Goal: Task Accomplishment & Management: Complete application form

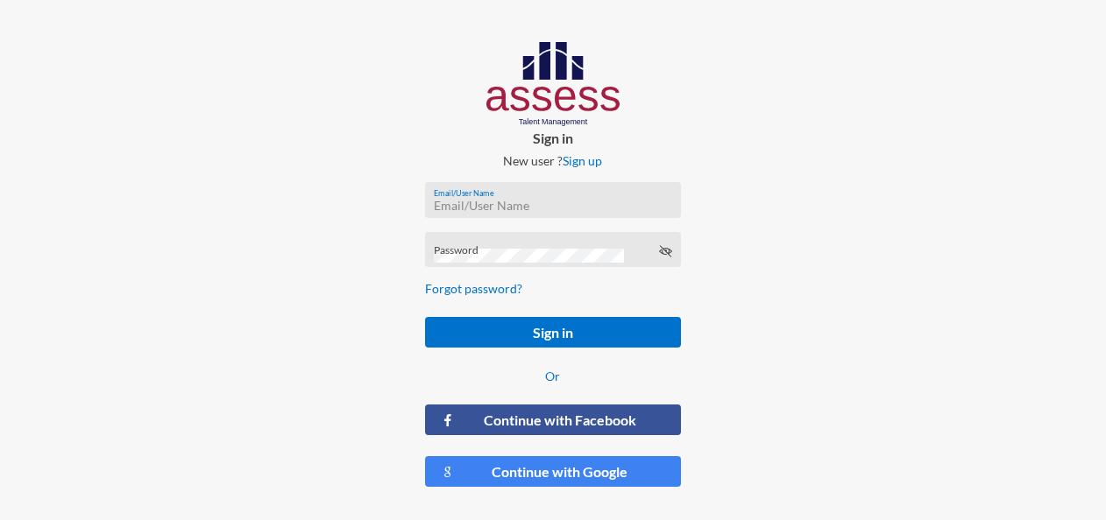
click at [538, 199] on input "Email/User Name" at bounding box center [553, 206] width 238 height 14
click at [546, 203] on input "Email/User Name" at bounding box center [553, 206] width 238 height 14
type input "s"
click at [512, 193] on div "Email/User Name" at bounding box center [553, 204] width 238 height 26
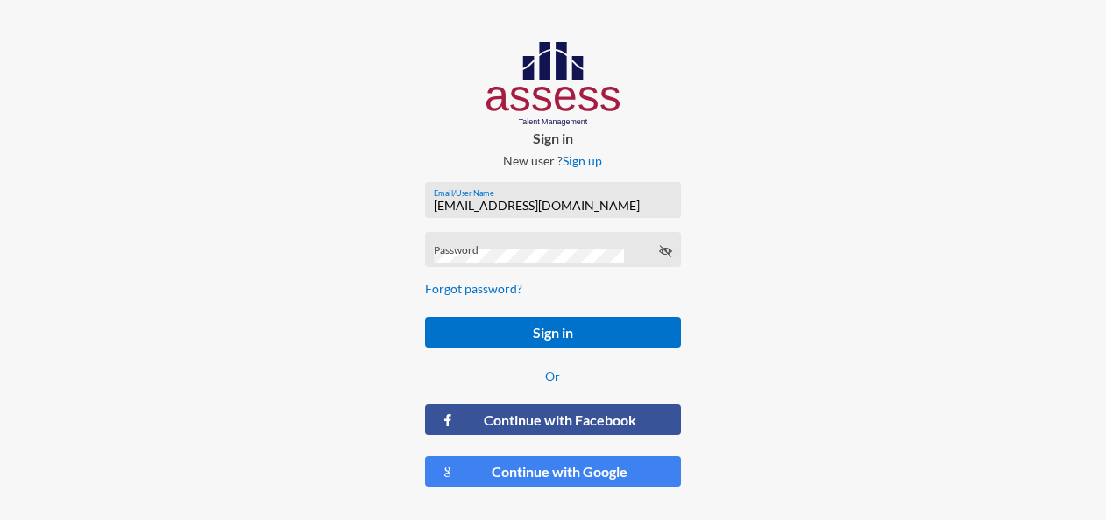
click at [503, 205] on input "[EMAIL_ADDRESS][DOMAIN_NAME]" at bounding box center [553, 206] width 238 height 14
type input "[EMAIL_ADDRESS][DOMAIN_NAME]"
click at [521, 244] on div "Password" at bounding box center [553, 254] width 238 height 26
click at [425, 317] on button "Sign in" at bounding box center [553, 332] width 257 height 31
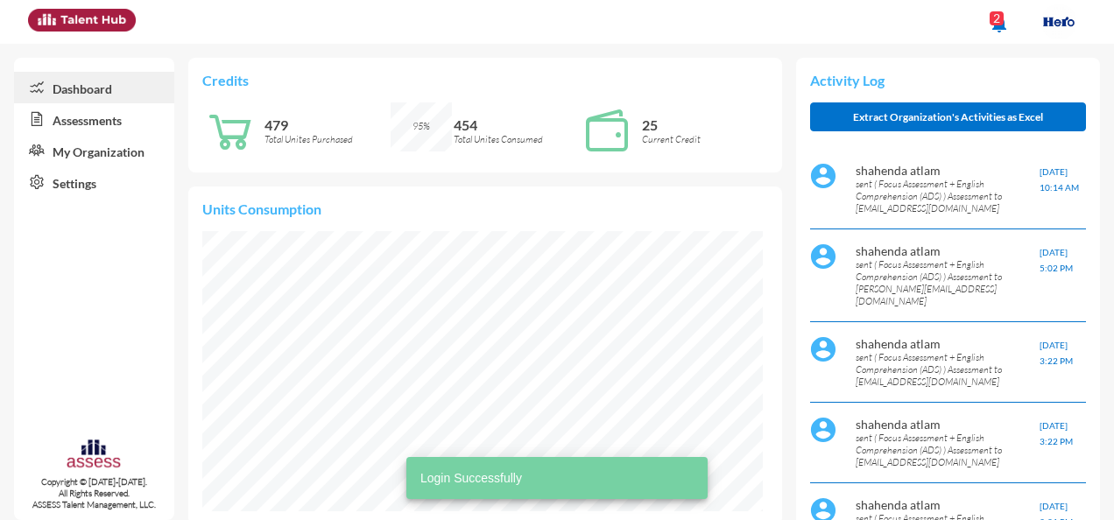
scroll to position [126, 265]
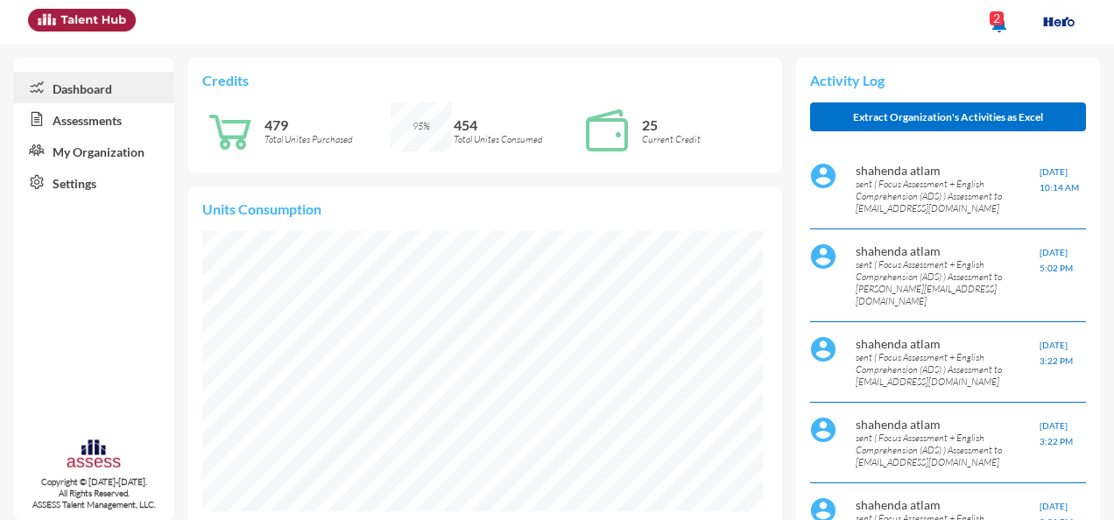
click at [138, 113] on link "Assessments" at bounding box center [94, 119] width 160 height 32
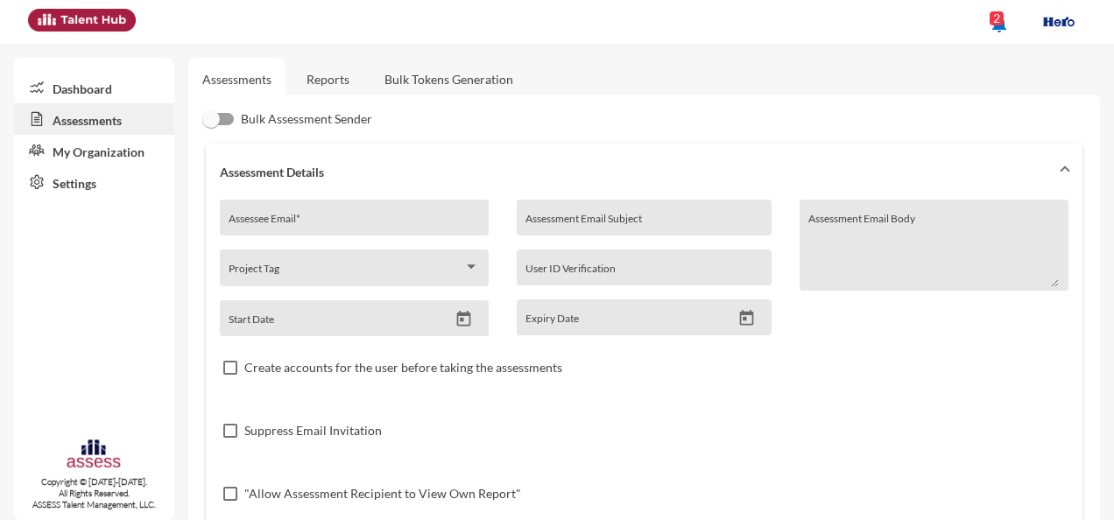
click at [293, 210] on div "Assessee Email *" at bounding box center [354, 222] width 251 height 26
click at [282, 215] on div "Assessee Email *" at bounding box center [354, 222] width 251 height 26
paste input "[EMAIL_ADDRESS][DOMAIN_NAME]"
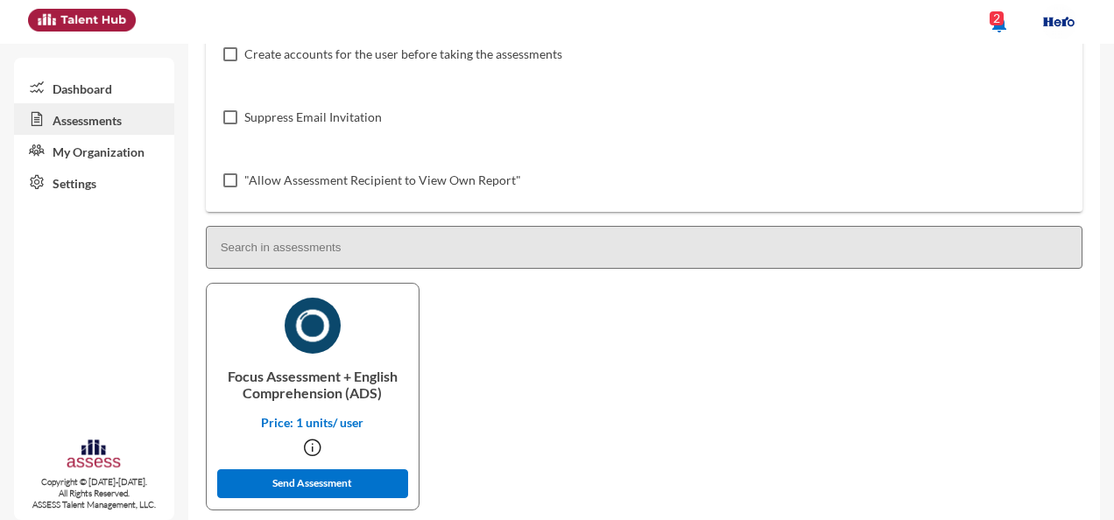
scroll to position [338, 0]
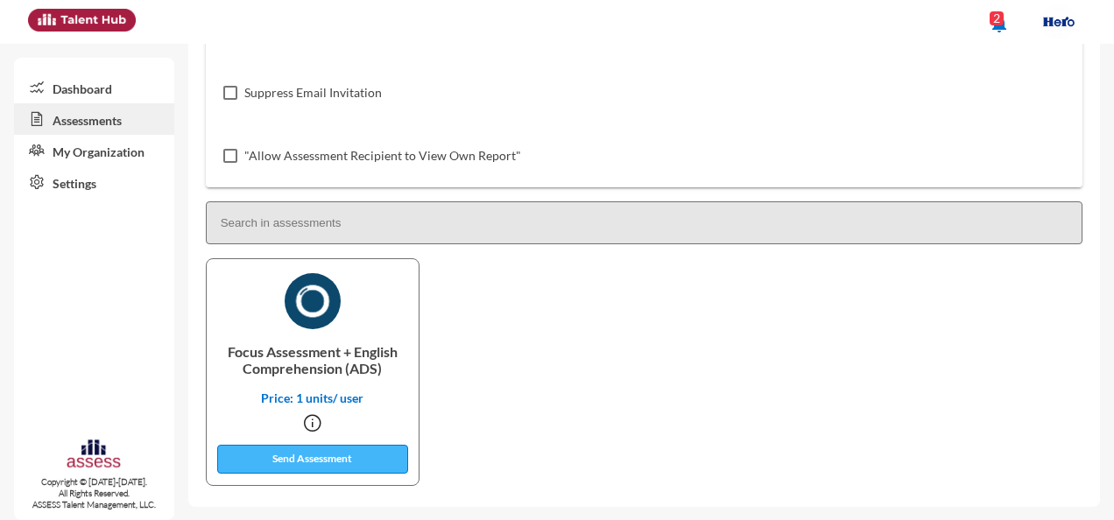
type input "[EMAIL_ADDRESS][DOMAIN_NAME]"
click at [330, 452] on button "Send Assessment" at bounding box center [312, 459] width 191 height 29
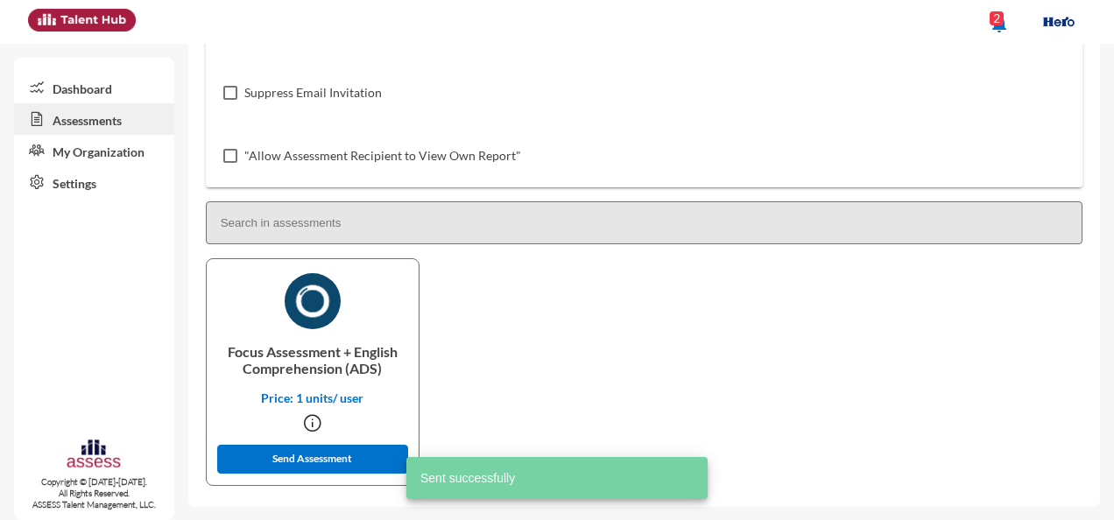
scroll to position [0, 0]
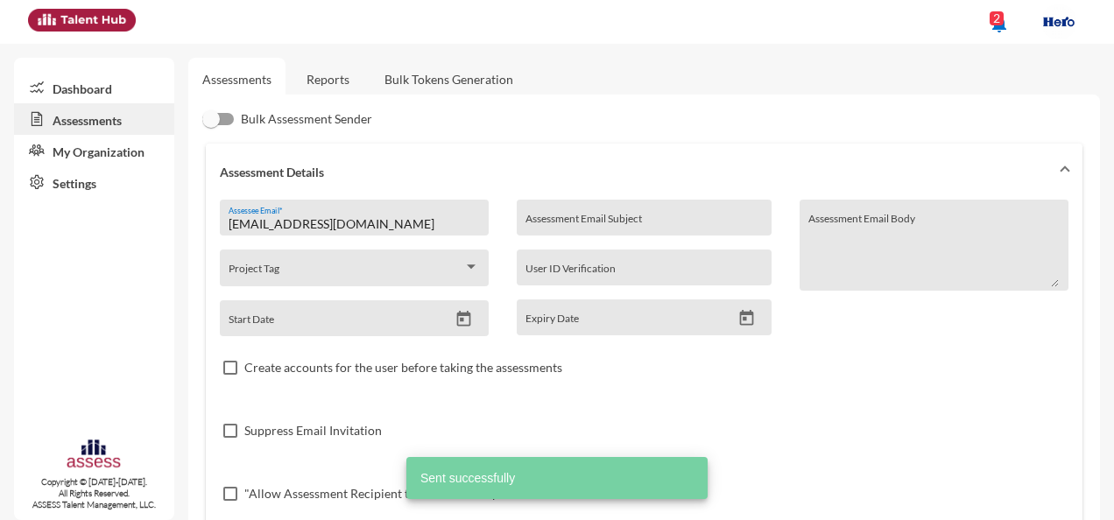
click at [385, 218] on input "[EMAIL_ADDRESS][DOMAIN_NAME]" at bounding box center [354, 224] width 251 height 14
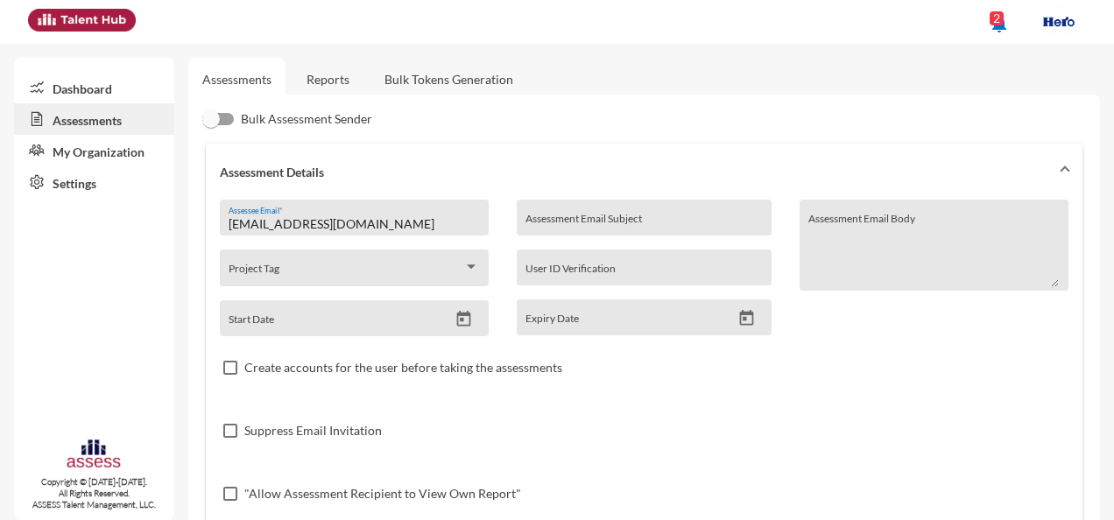
click at [385, 218] on input "[EMAIL_ADDRESS][DOMAIN_NAME]" at bounding box center [354, 224] width 251 height 14
click at [329, 230] on input "Assessee Email *" at bounding box center [354, 224] width 251 height 14
paste input "[EMAIL_ADDRESS][DOMAIN_NAME]"
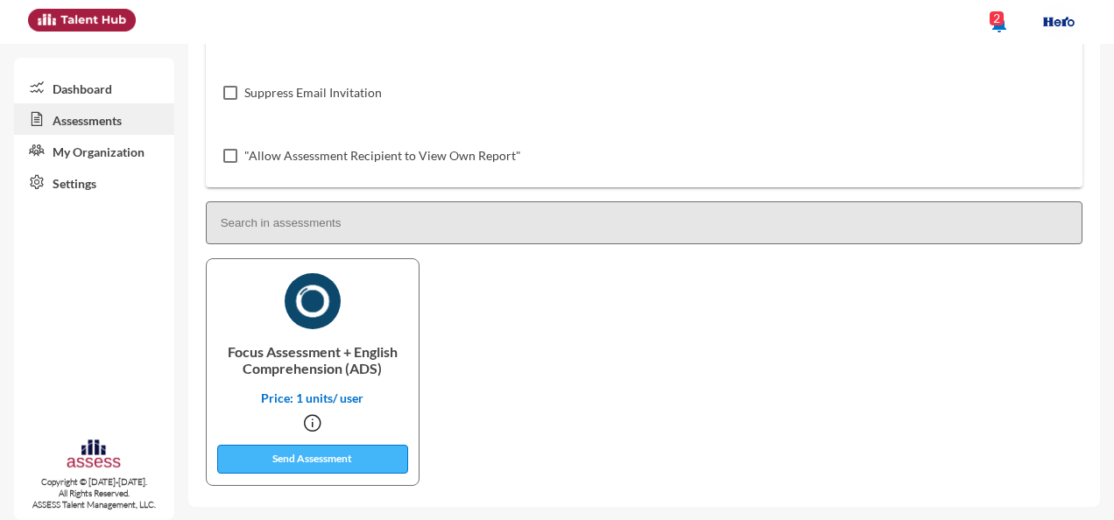
type input "[EMAIL_ADDRESS][DOMAIN_NAME]"
click at [335, 456] on button "Send Assessment" at bounding box center [312, 459] width 191 height 29
click at [776, 400] on div "Focus Assessment + English Comprehension (ADS) Price: 1 units/ user Send Assess…" at bounding box center [644, 375] width 884 height 235
